Goal: Task Accomplishment & Management: Manage account settings

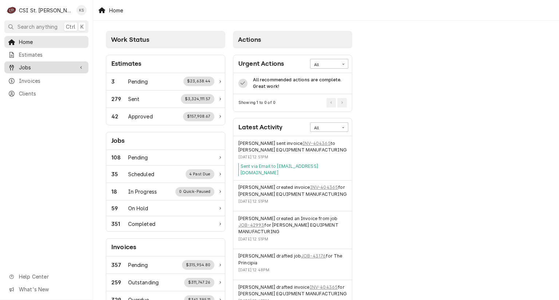
click at [39, 66] on span "Jobs" at bounding box center [46, 68] width 55 height 8
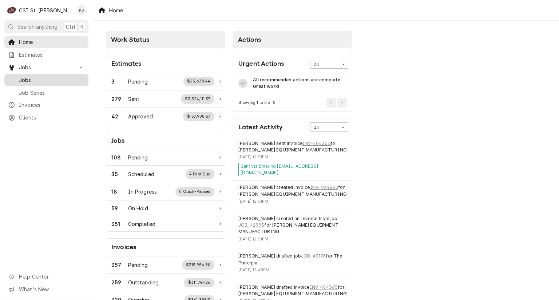
click at [31, 80] on span "Jobs" at bounding box center [52, 80] width 66 height 8
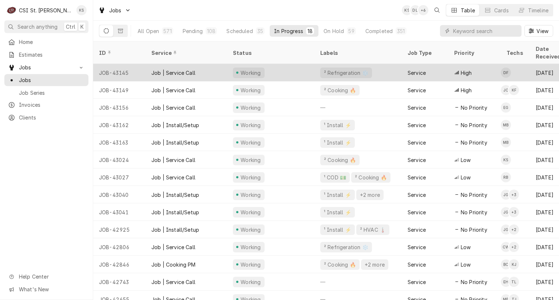
click at [308, 64] on div "Working" at bounding box center [270, 72] width 87 height 17
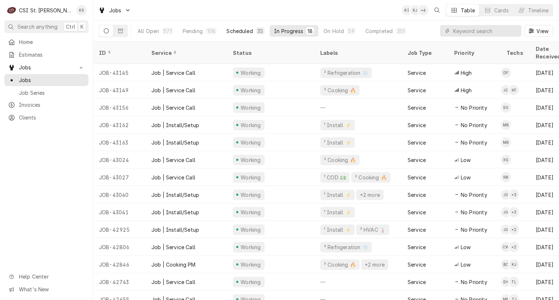
click at [237, 31] on div "Scheduled" at bounding box center [239, 31] width 26 height 8
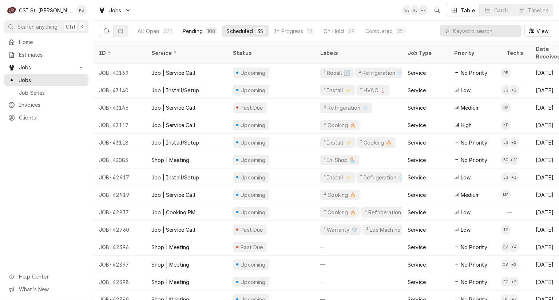
click at [204, 32] on button "Pending 108" at bounding box center [199, 31] width 43 height 12
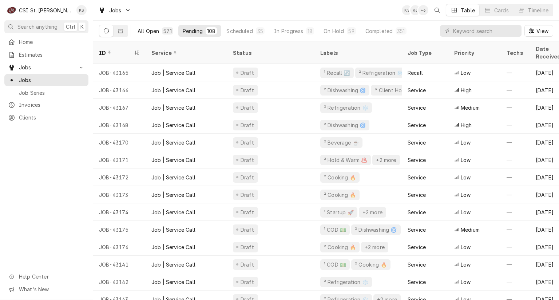
click at [159, 31] on div "All Open" at bounding box center [147, 31] width 21 height 8
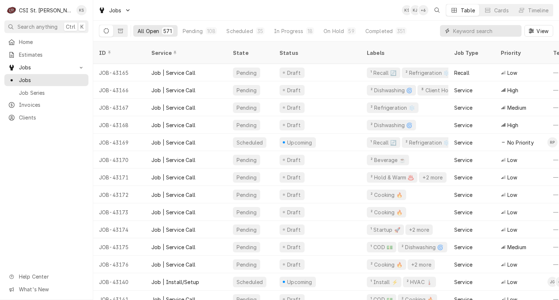
click at [453, 31] on input "Dynamic Content Wrapper" at bounding box center [485, 31] width 65 height 12
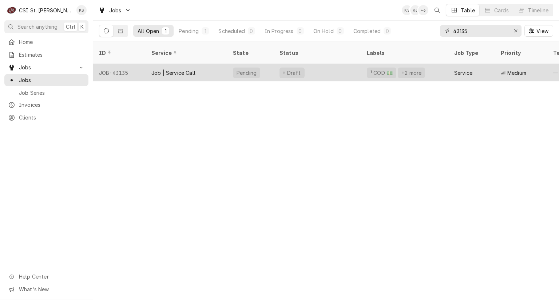
type input "43135"
click at [199, 64] on div "Job | Service Call" at bounding box center [185, 72] width 81 height 17
